Goal: Task Accomplishment & Management: Use online tool/utility

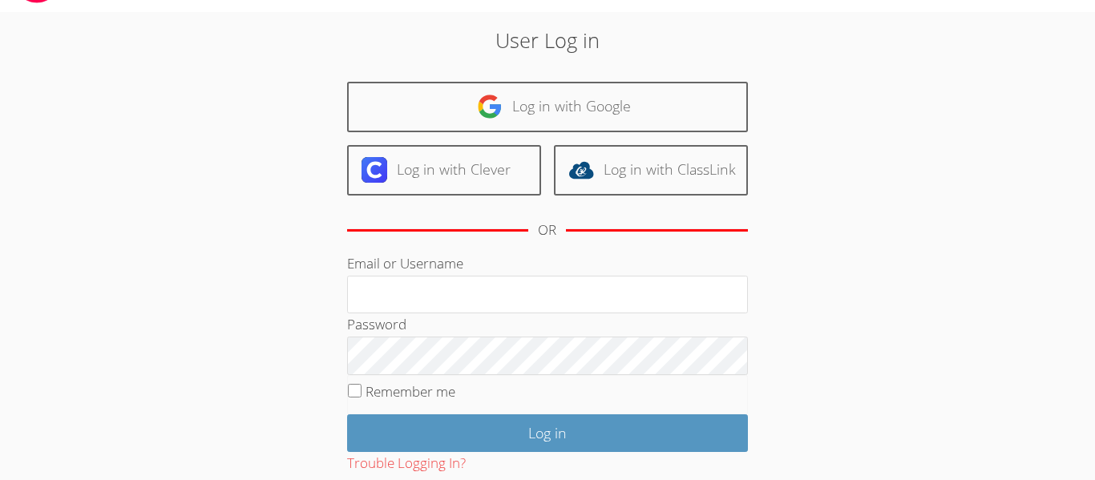
scroll to position [23, 0]
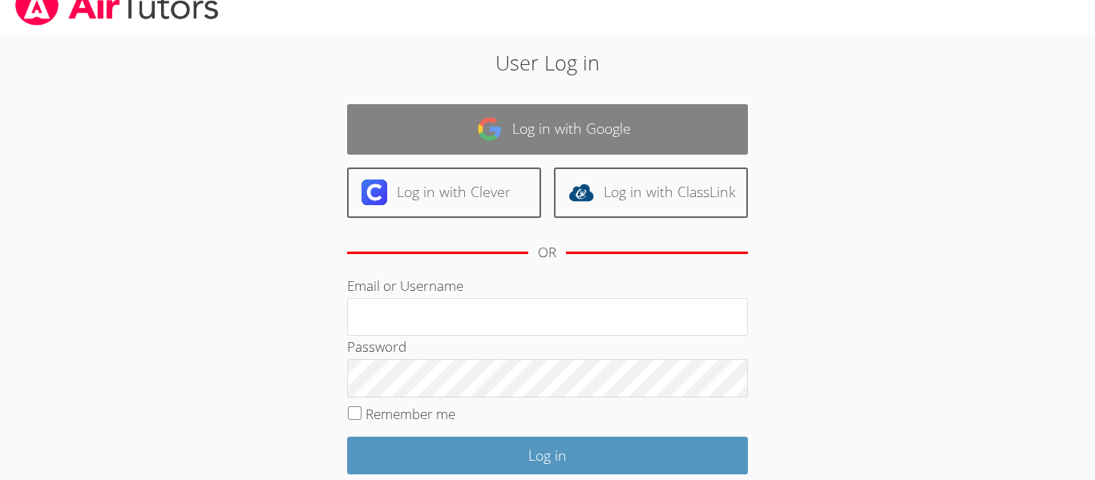
click at [448, 154] on link "Log in with Google" at bounding box center [547, 129] width 401 height 50
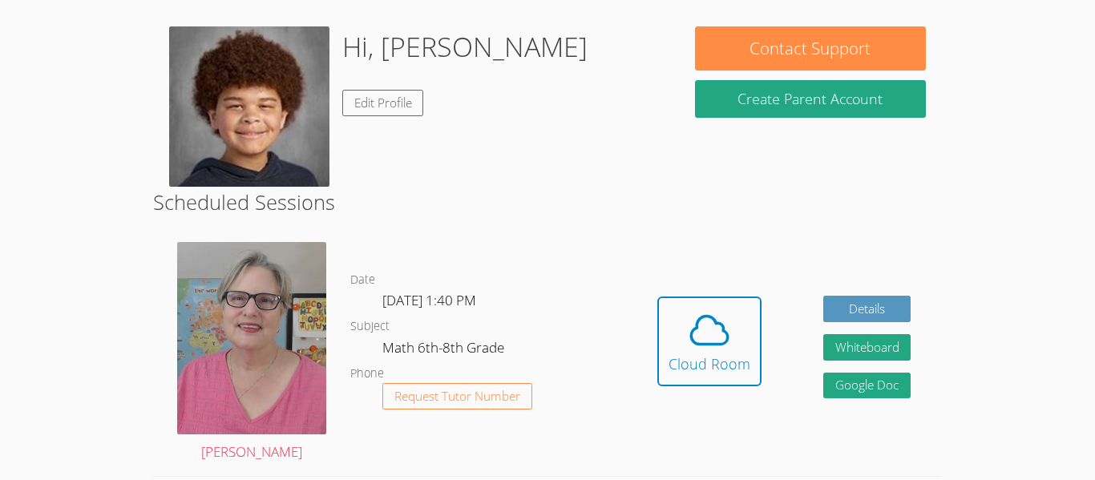
scroll to position [236, 0]
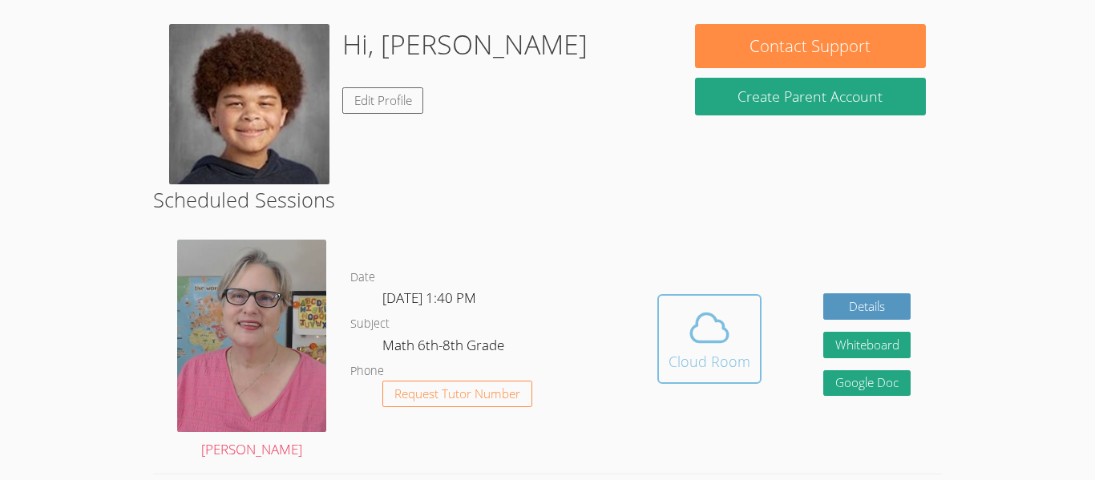
click at [681, 365] on div "Cloud Room" at bounding box center [709, 361] width 82 height 22
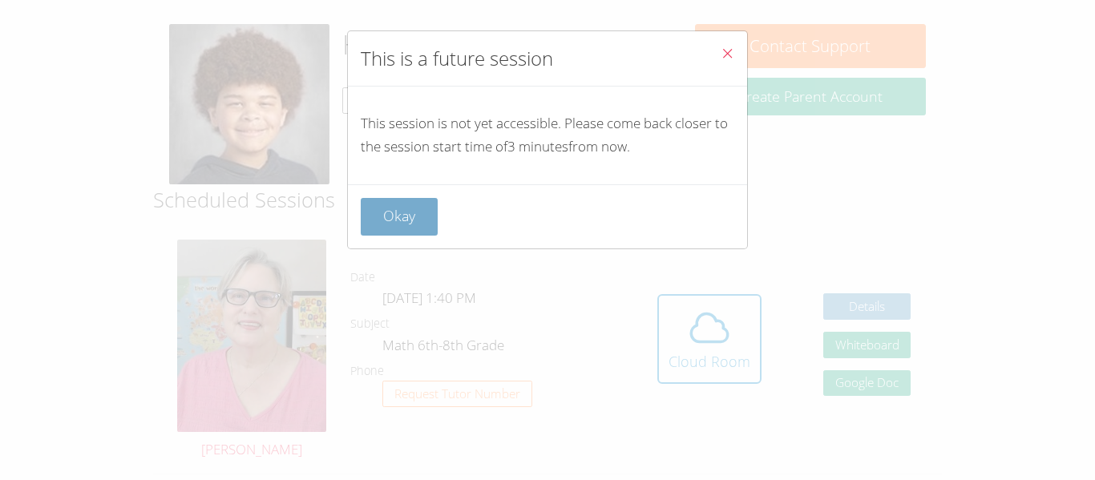
click at [384, 228] on button "Okay" at bounding box center [399, 217] width 77 height 38
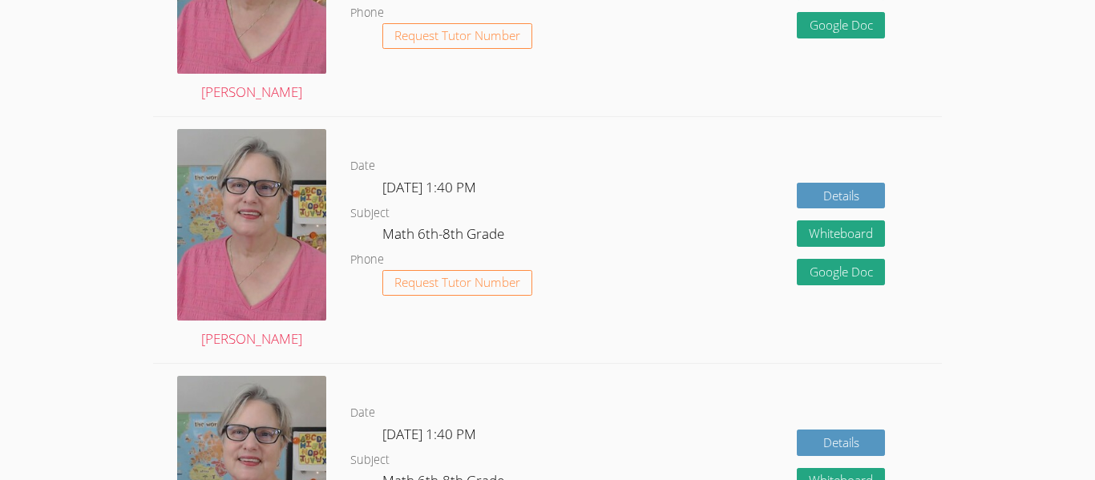
scroll to position [1699, 0]
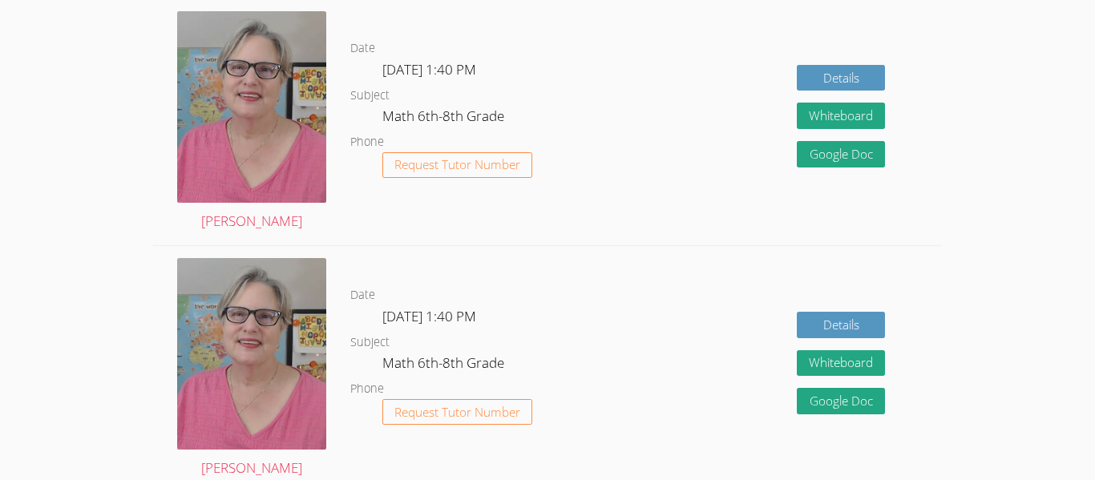
click at [651, 165] on div "Details Whiteboard Hidden Google Doc" at bounding box center [783, 122] width 315 height 246
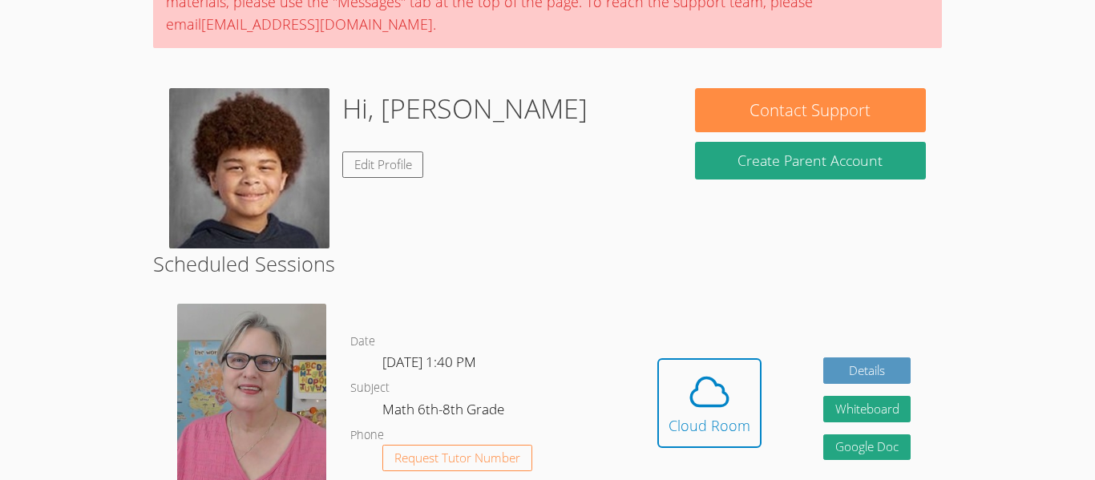
scroll to position [171, 0]
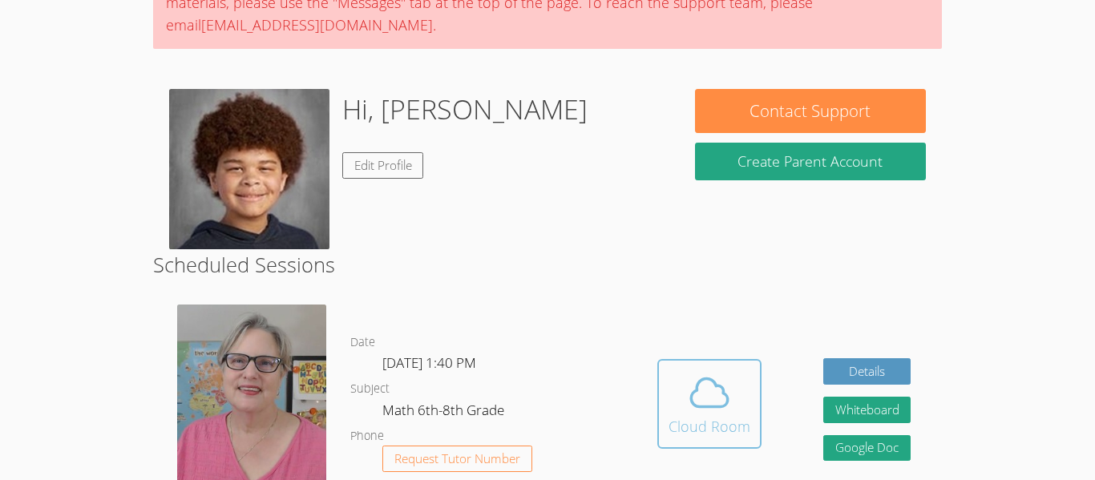
click at [701, 388] on icon at bounding box center [709, 392] width 45 height 45
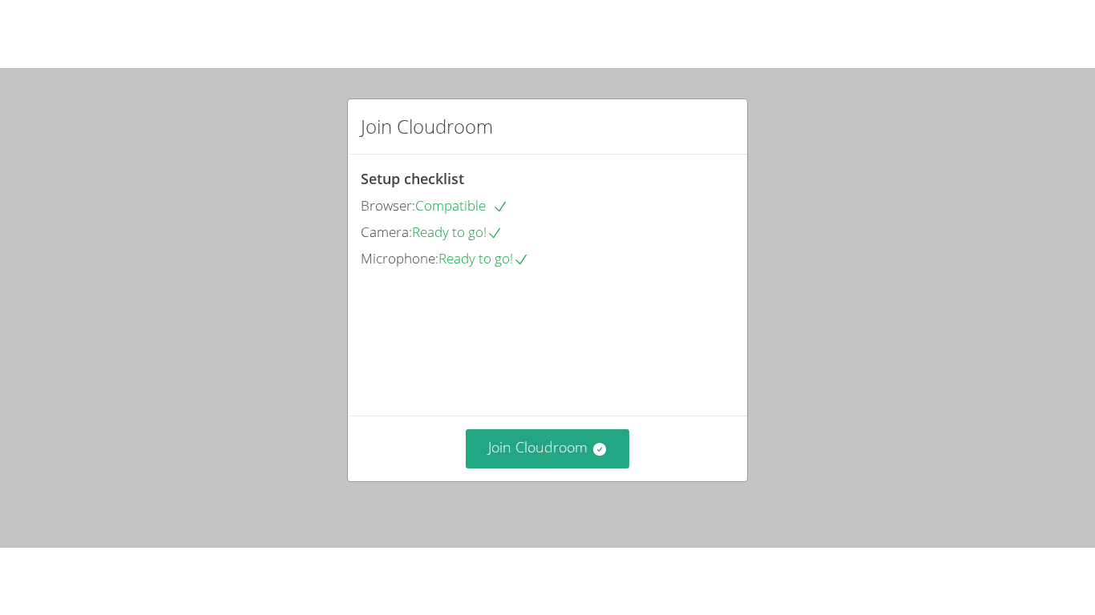
scroll to position [111, 0]
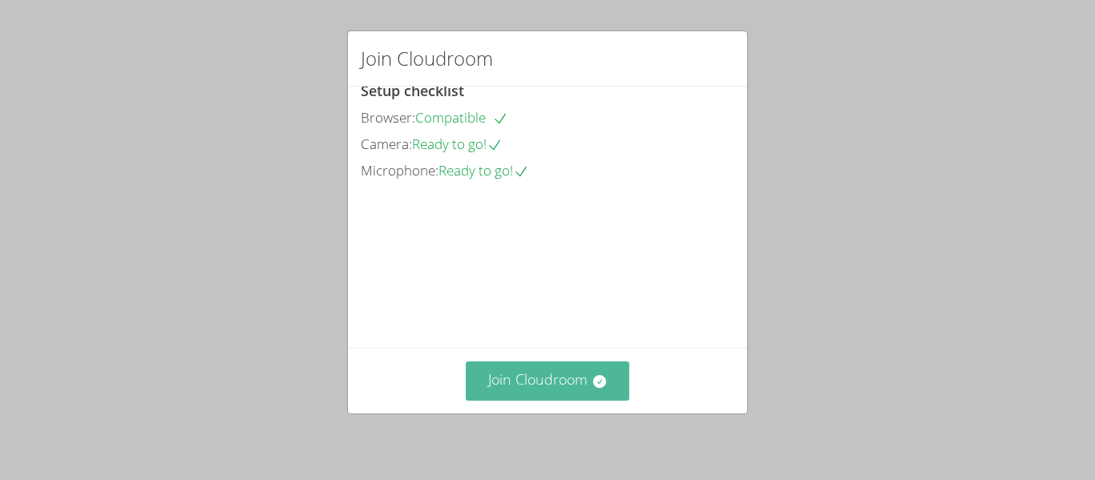
click at [545, 370] on button "Join Cloudroom" at bounding box center [548, 380] width 164 height 39
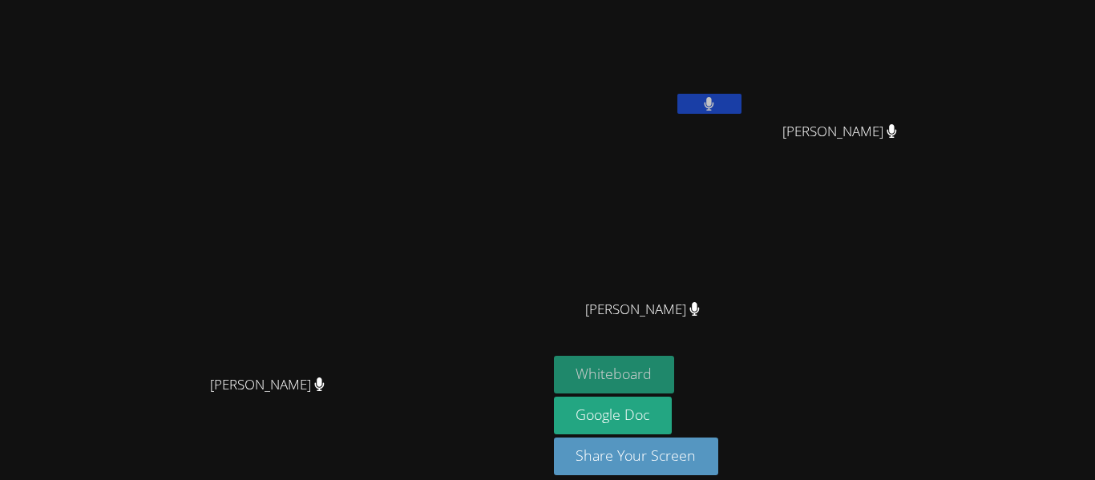
click at [675, 380] on button "Whiteboard" at bounding box center [614, 375] width 121 height 38
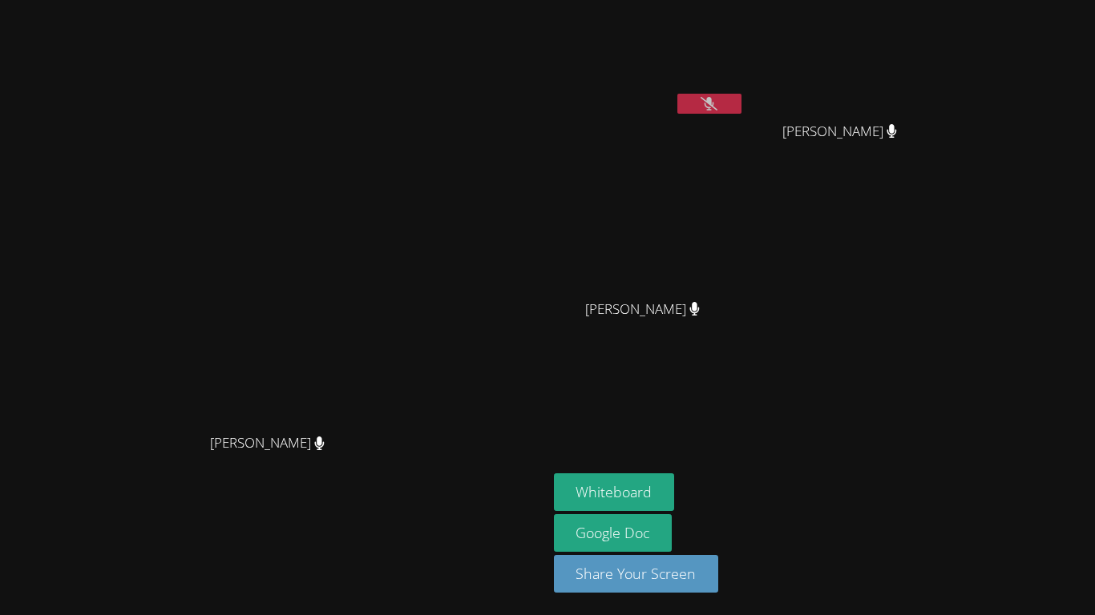
click at [741, 95] on button at bounding box center [709, 104] width 64 height 20
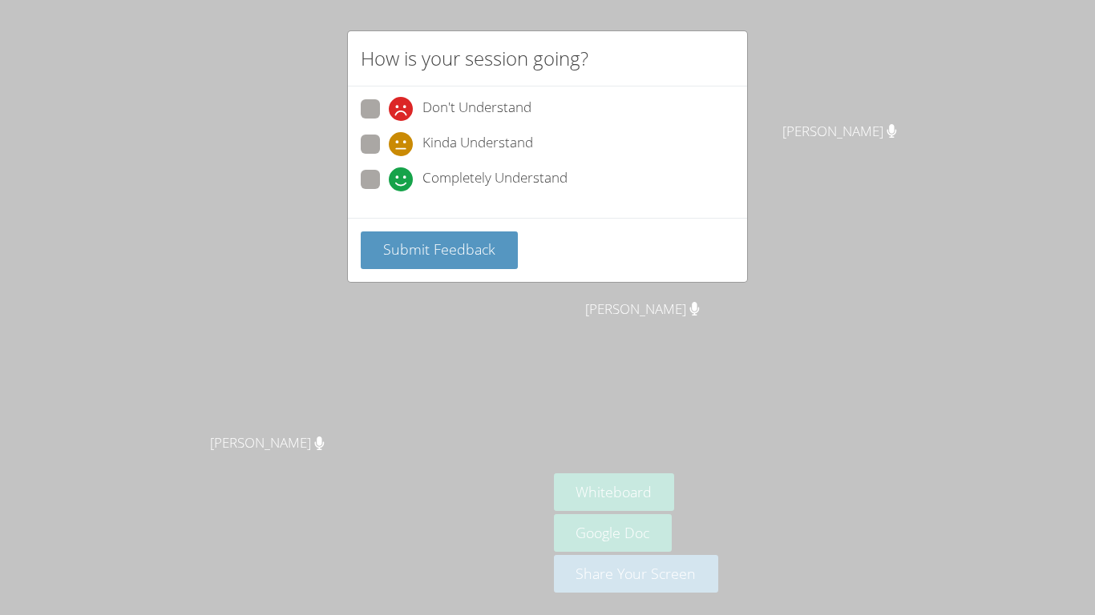
click at [469, 107] on span "Don't Understand" at bounding box center [476, 109] width 109 height 24
click at [402, 107] on input "Don't Understand" at bounding box center [396, 106] width 14 height 14
radio input "true"
click at [448, 240] on span "Submit Feedback" at bounding box center [439, 249] width 112 height 19
